Goal: Task Accomplishment & Management: Manage account settings

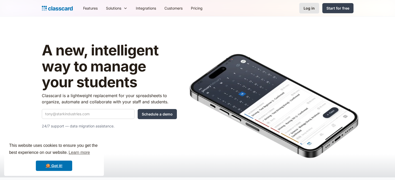
click at [313, 8] on div "Log in" at bounding box center [309, 7] width 11 height 5
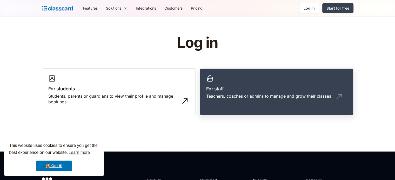
click at [277, 90] on h3 "For staff" at bounding box center [276, 88] width 141 height 7
